Goal: Book appointment/travel/reservation

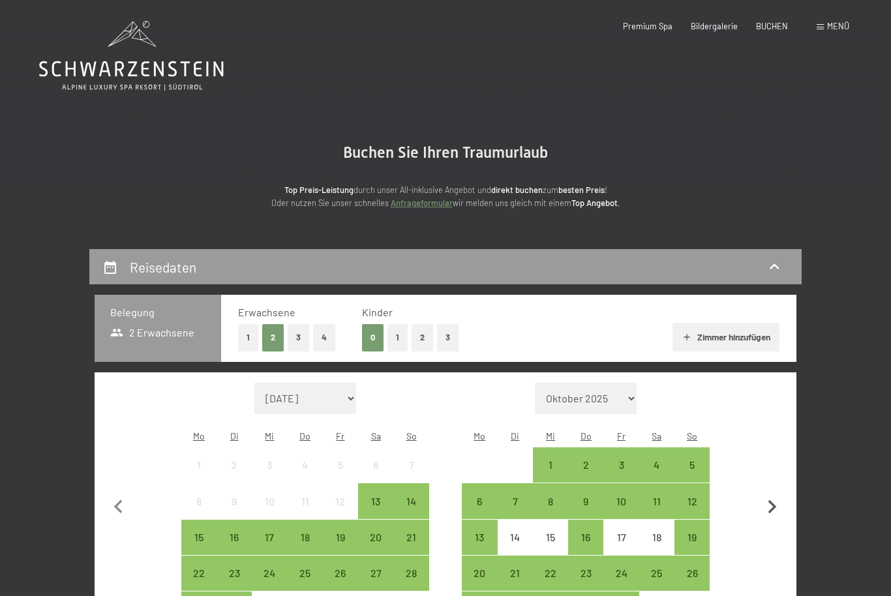
click at [775, 500] on icon "button" at bounding box center [772, 507] width 8 height 14
select select "[DATE]"
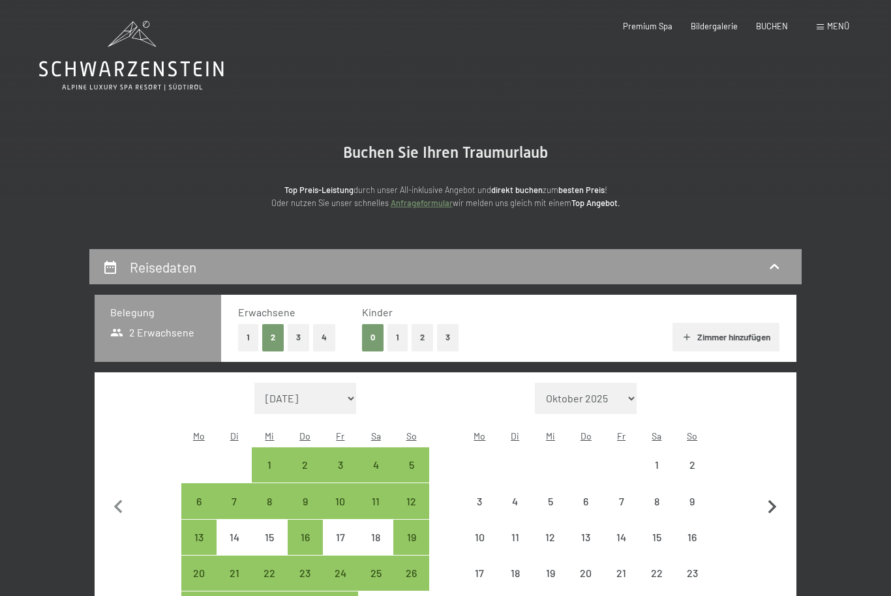
click at [771, 500] on icon "button" at bounding box center [772, 507] width 8 height 14
select select "[DATE]"
select select "2025-12-01"
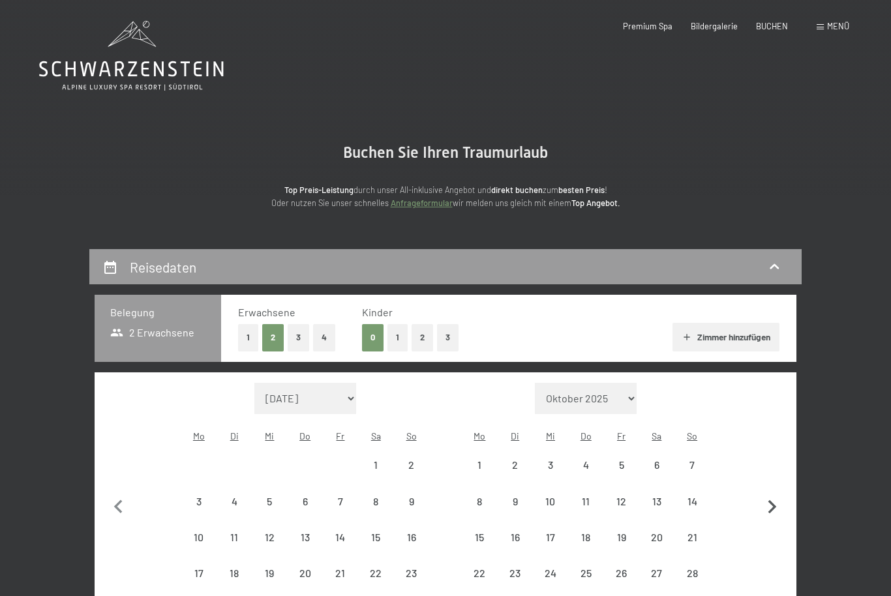
select select "2025-11-01"
select select "2025-12-01"
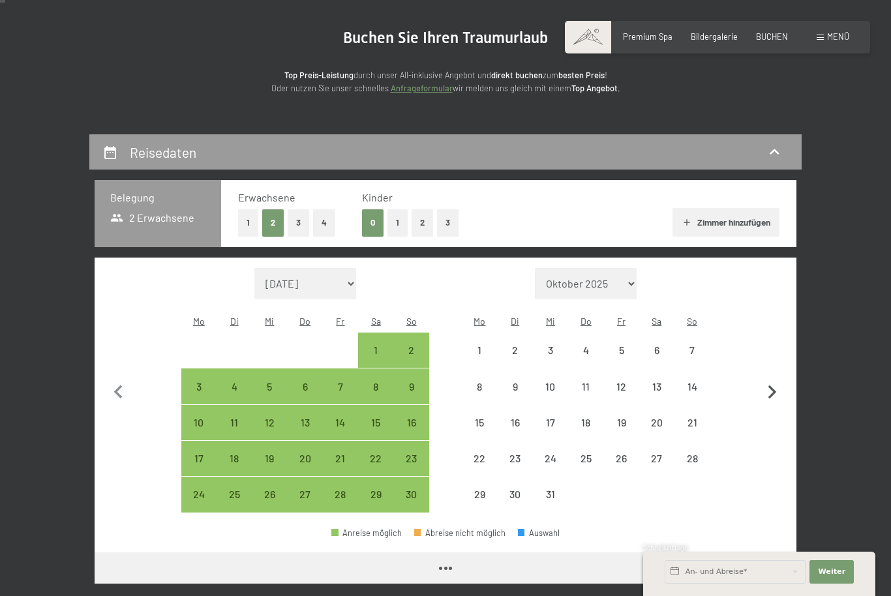
select select "2025-11-01"
select select "2025-12-01"
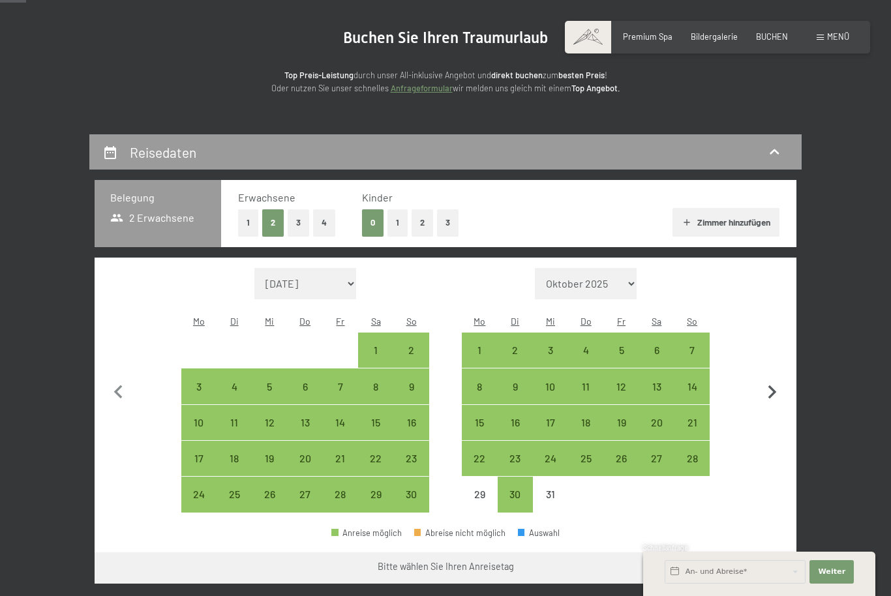
scroll to position [126, 0]
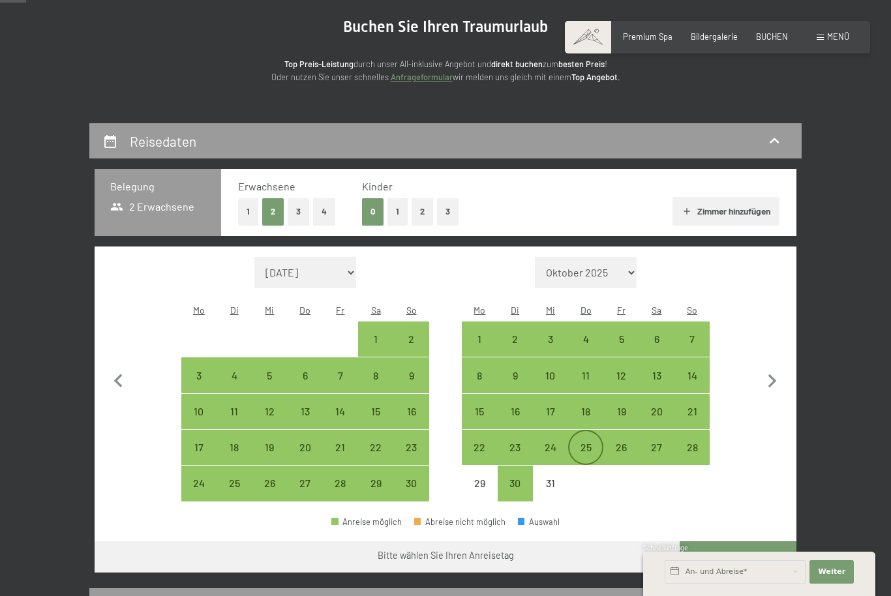
click at [595, 442] on div "25" at bounding box center [585, 458] width 33 height 33
select select "2025-11-01"
select select "2025-12-01"
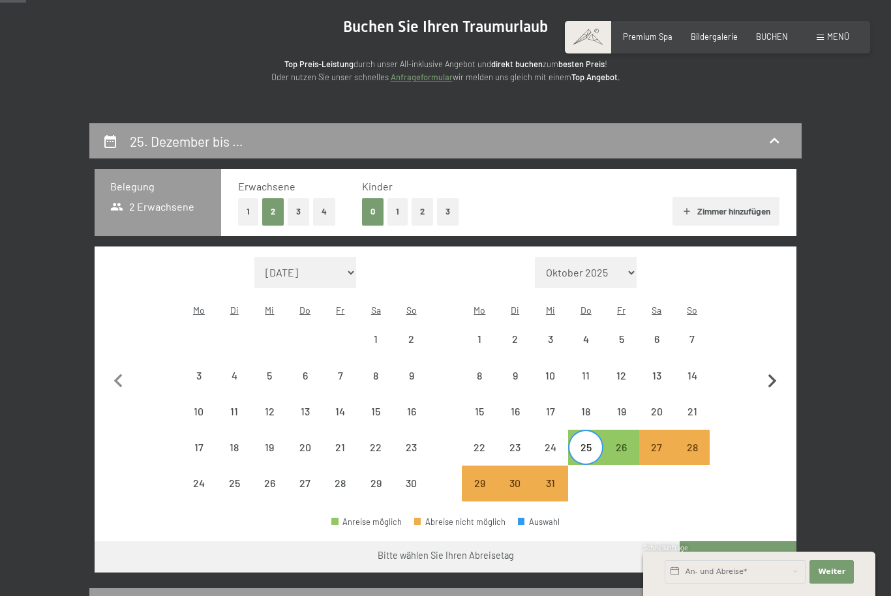
click at [777, 373] on icon "button" at bounding box center [771, 381] width 27 height 27
select select "2025-12-01"
select select "2026-01-01"
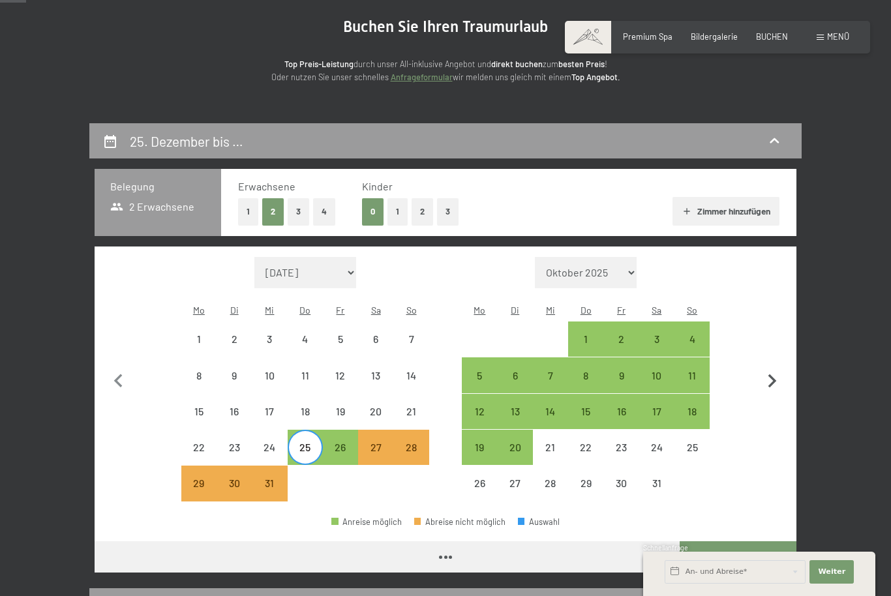
select select "2025-12-01"
select select "2026-01-01"
click at [691, 334] on div "4" at bounding box center [691, 350] width 33 height 33
select select "2025-12-01"
select select "2026-01-01"
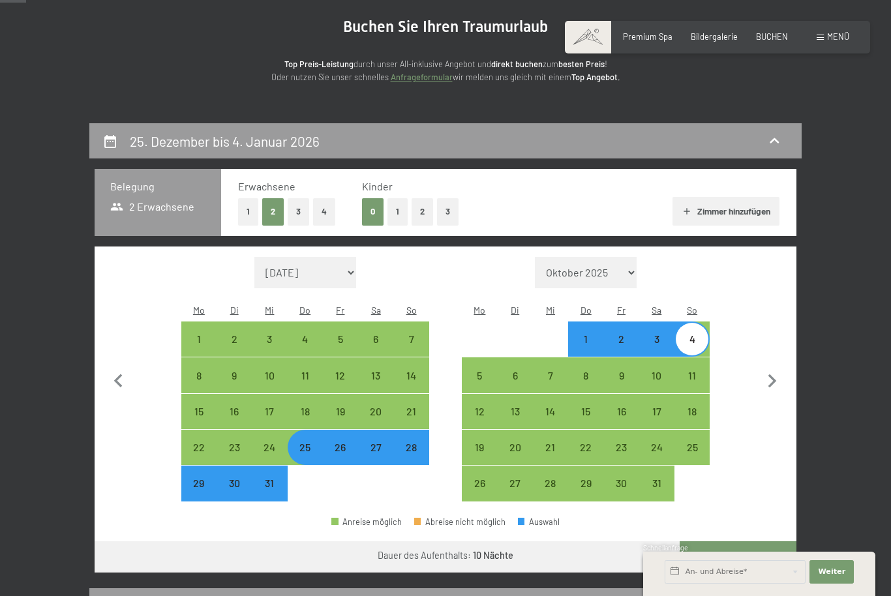
click at [773, 552] on button "Weiter zu „Zimmer“" at bounding box center [737, 556] width 117 height 31
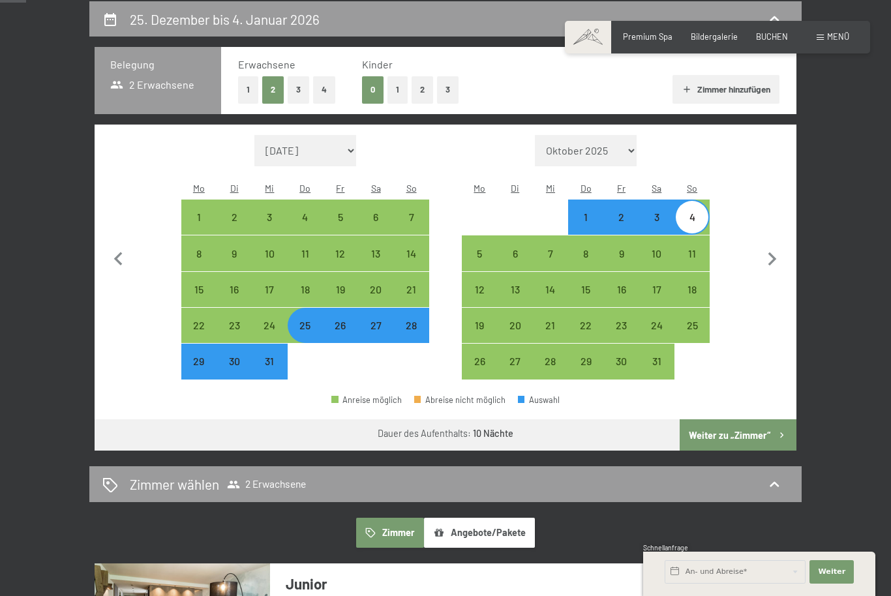
select select "2025-12-01"
select select "2026-01-01"
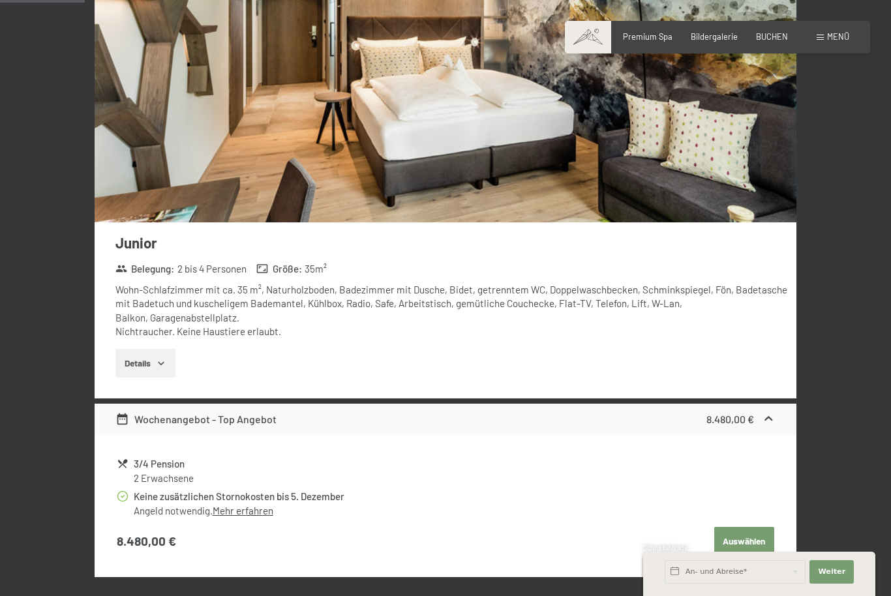
scroll to position [457, 0]
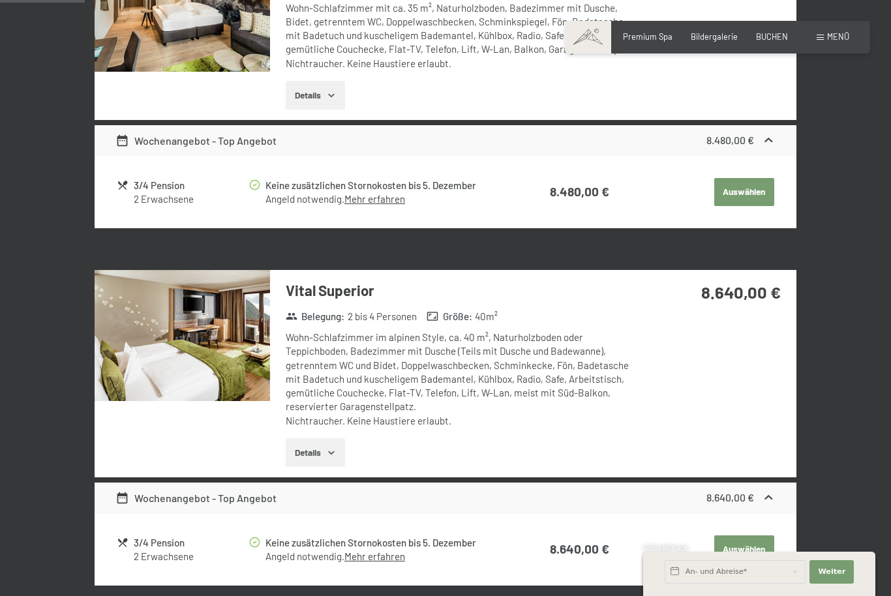
click at [849, 34] on div "Buchen Anfragen Premium Spa Bildergalerie BUCHEN Menü DE IT EN Gutschein Bilder…" at bounding box center [717, 37] width 263 height 12
click at [831, 32] on span "Menü" at bounding box center [838, 36] width 22 height 10
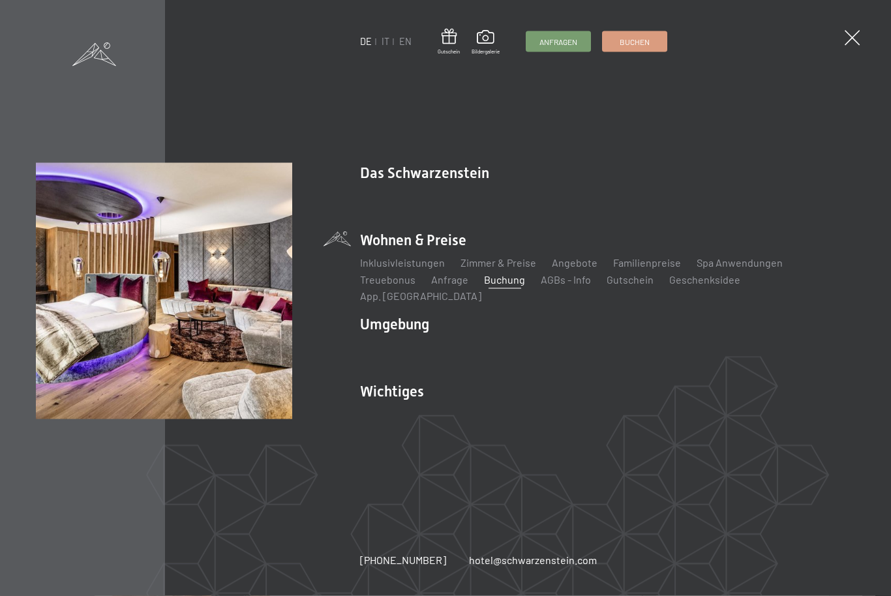
scroll to position [520, 0]
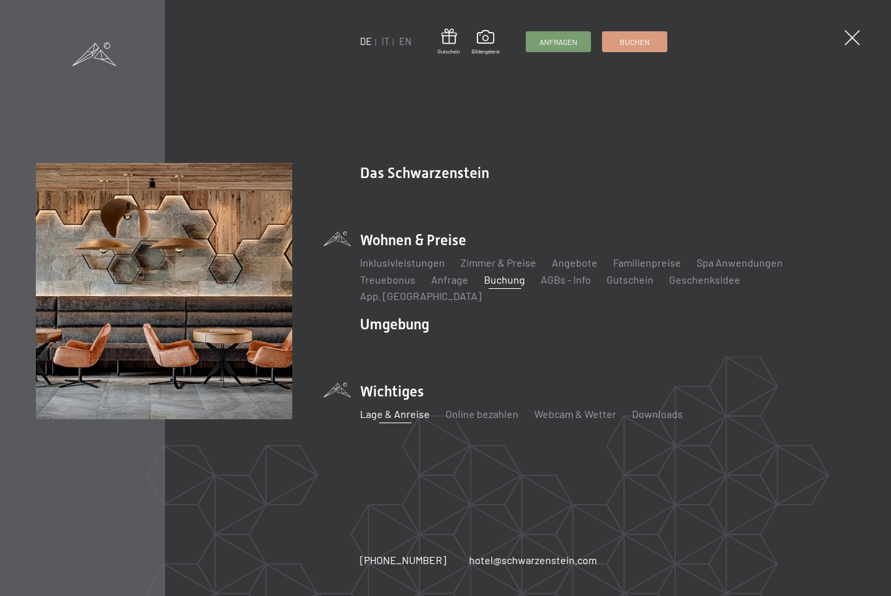
click at [416, 420] on link "Lage & Anreise" at bounding box center [395, 414] width 70 height 12
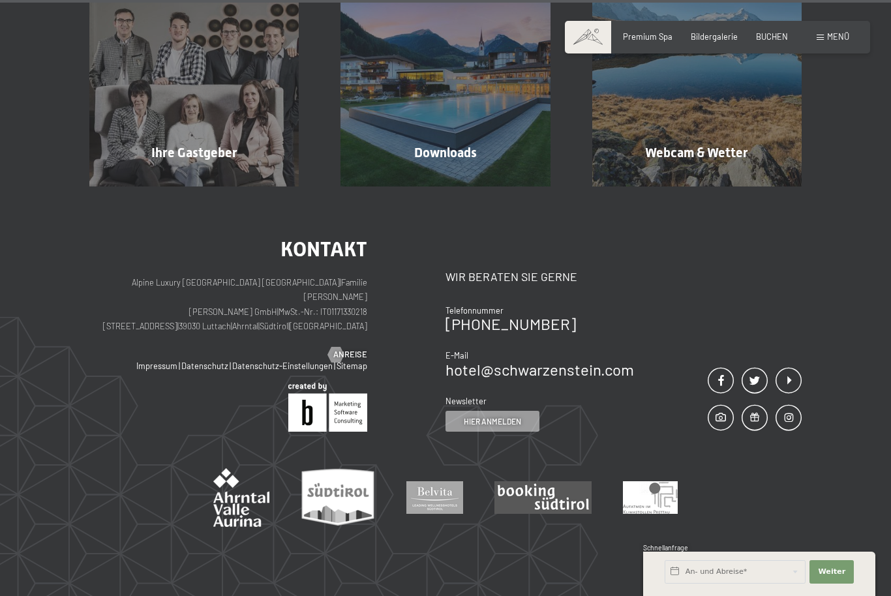
scroll to position [1013, 0]
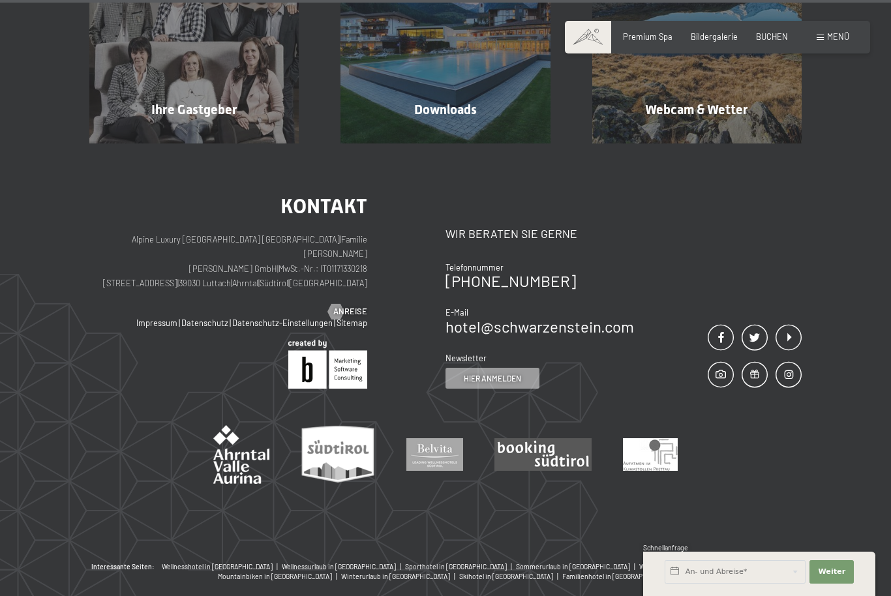
click at [846, 34] on span "Menü" at bounding box center [838, 36] width 22 height 10
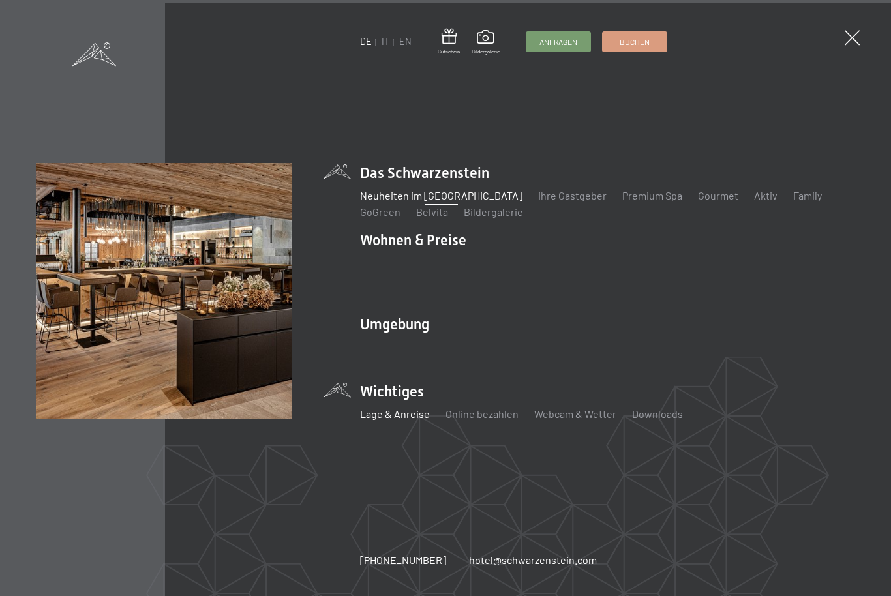
click at [470, 201] on link "Neuheiten im [GEOGRAPHIC_DATA]" at bounding box center [441, 195] width 162 height 12
